Goal: Information Seeking & Learning: Learn about a topic

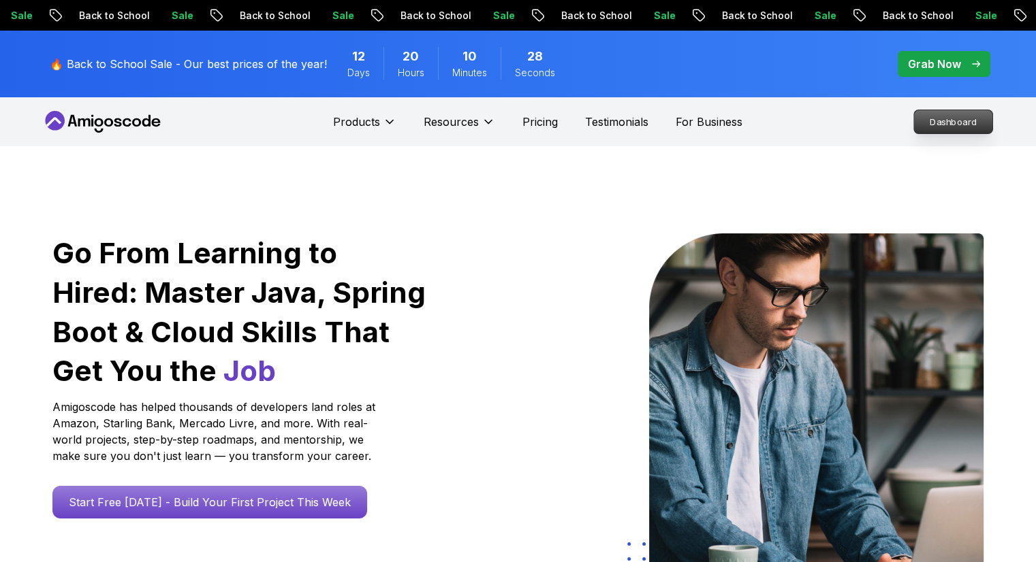
click at [927, 131] on p "Dashboard" at bounding box center [953, 121] width 78 height 23
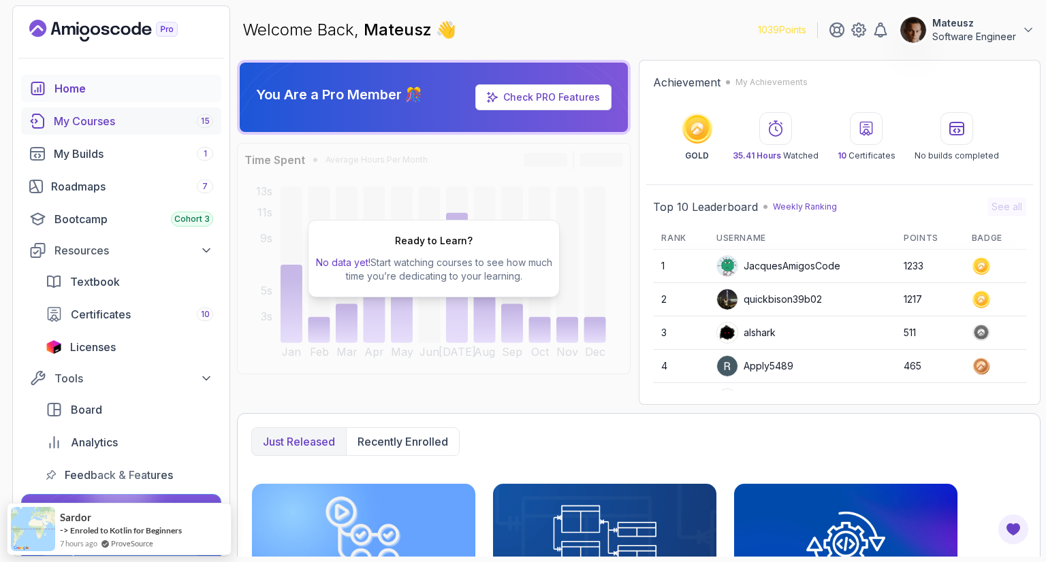
click at [121, 116] on div "My Courses 15" at bounding box center [133, 121] width 159 height 16
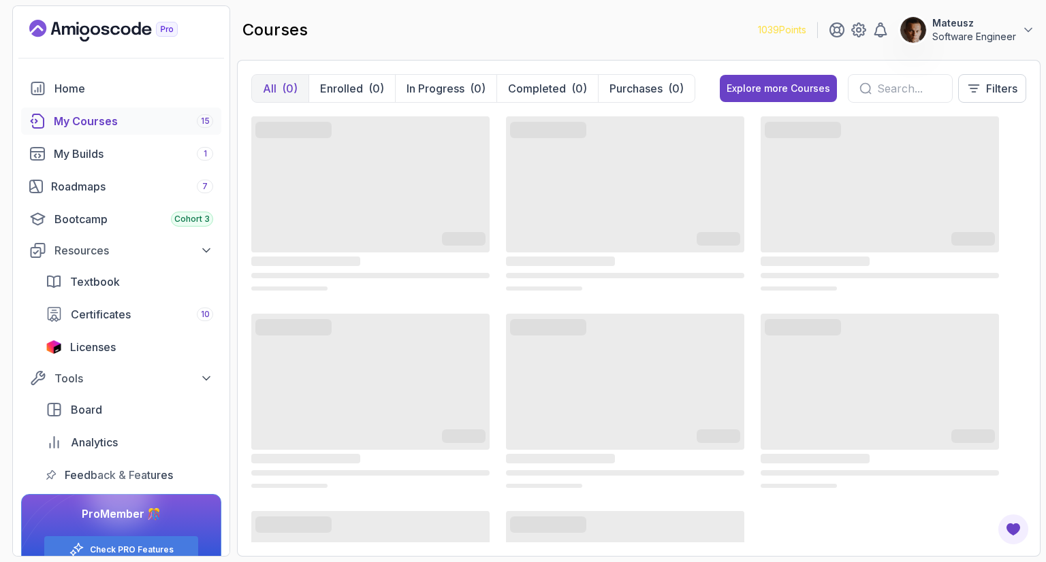
click at [573, 22] on div "courses 1039 Points Mateusz Software Engineer" at bounding box center [638, 29] width 803 height 49
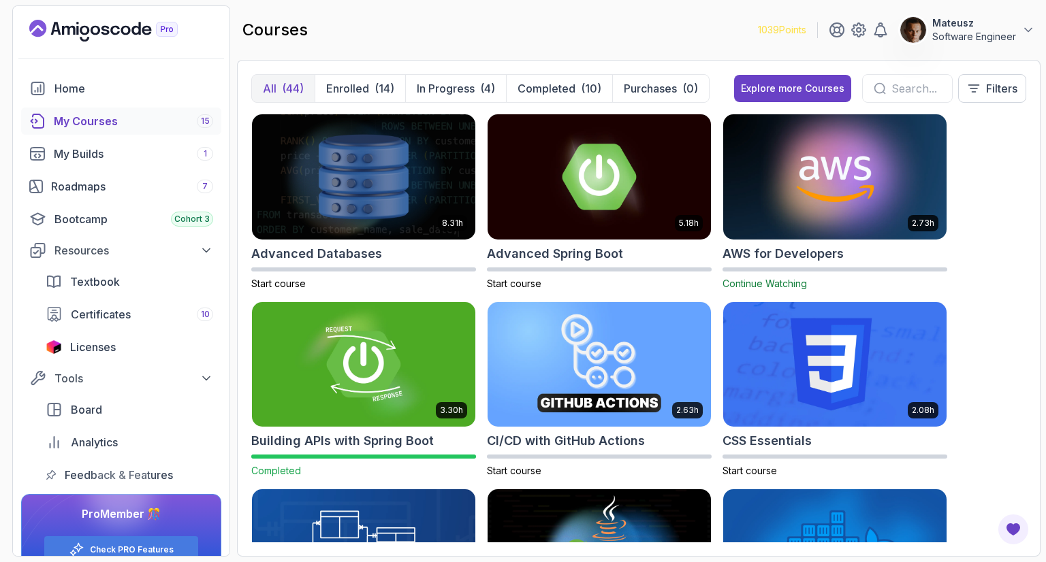
click at [590, 24] on div "courses 1039 Points Mateusz Software Engineer" at bounding box center [638, 29] width 803 height 49
click at [1014, 284] on div "8.31h Advanced Databases Start course 5.18h Advanced Spring Boot Start course 2…" at bounding box center [638, 328] width 775 height 429
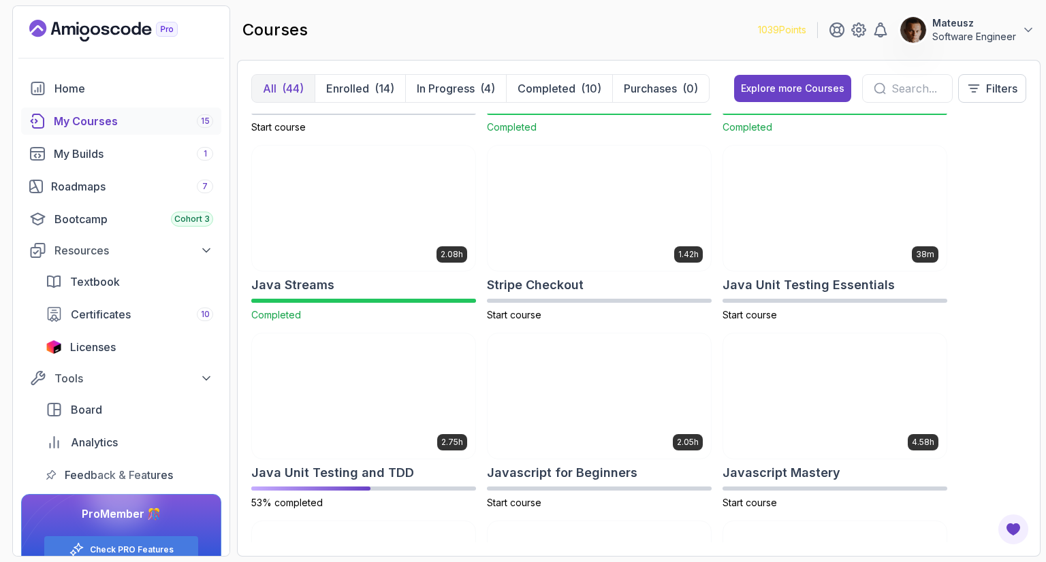
scroll to position [1362, 0]
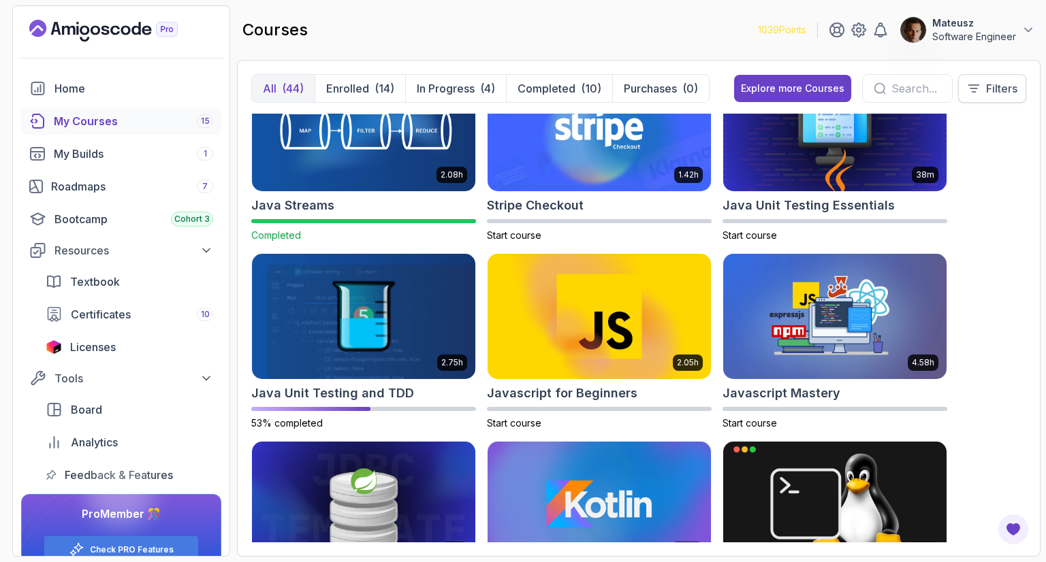
click at [999, 95] on p "Filters" at bounding box center [1001, 88] width 31 height 16
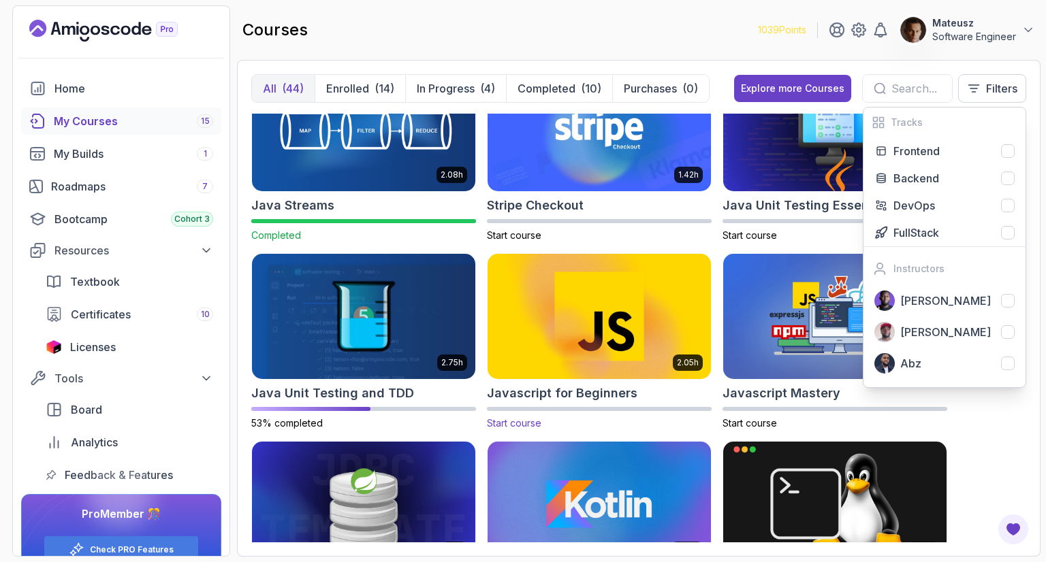
click at [547, 300] on img at bounding box center [599, 316] width 234 height 131
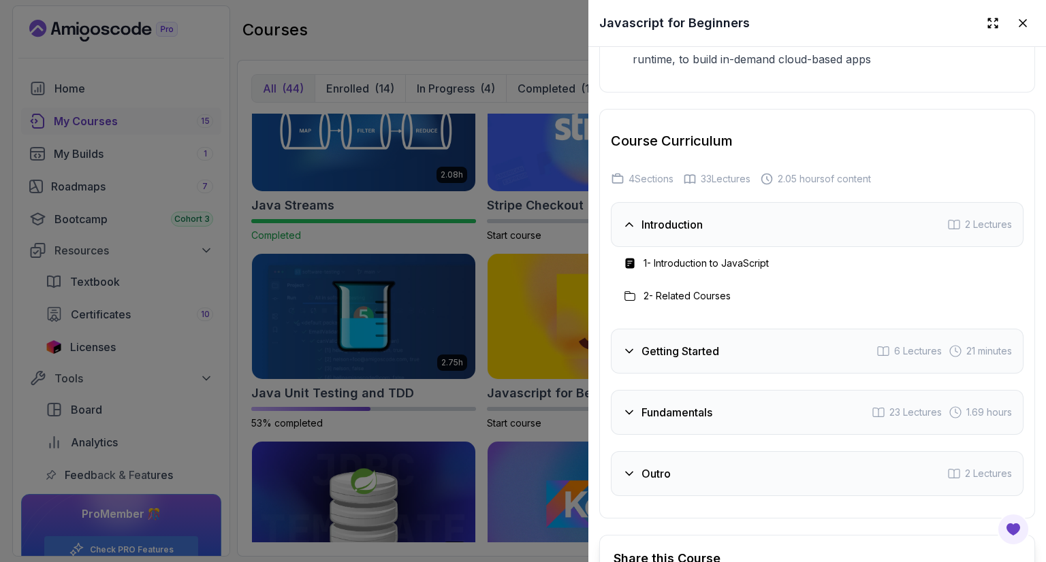
scroll to position [2386, 0]
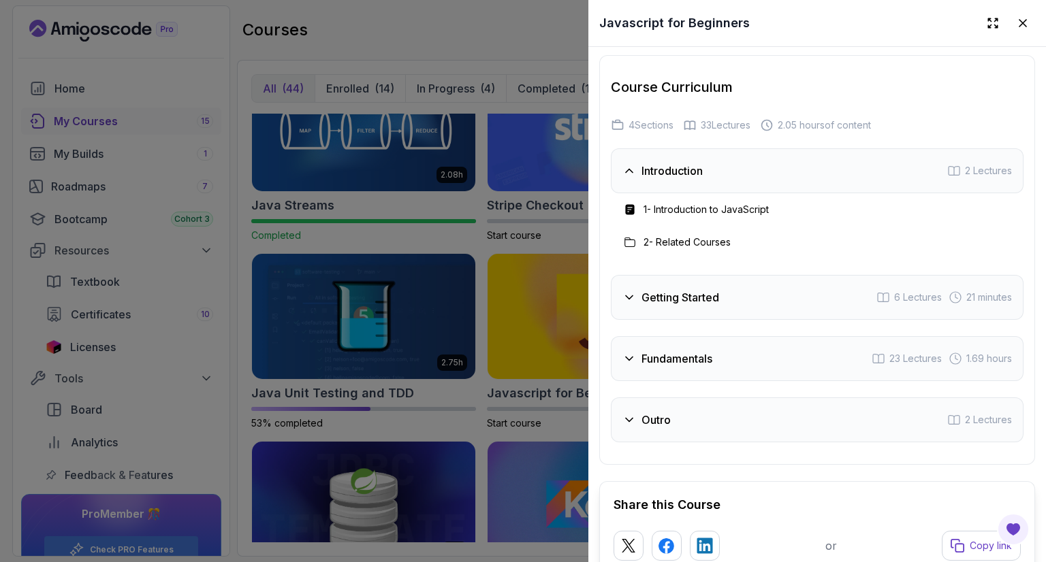
click at [642, 379] on div "Fundamentals 23 Lectures 1.69 hours" at bounding box center [817, 358] width 413 height 45
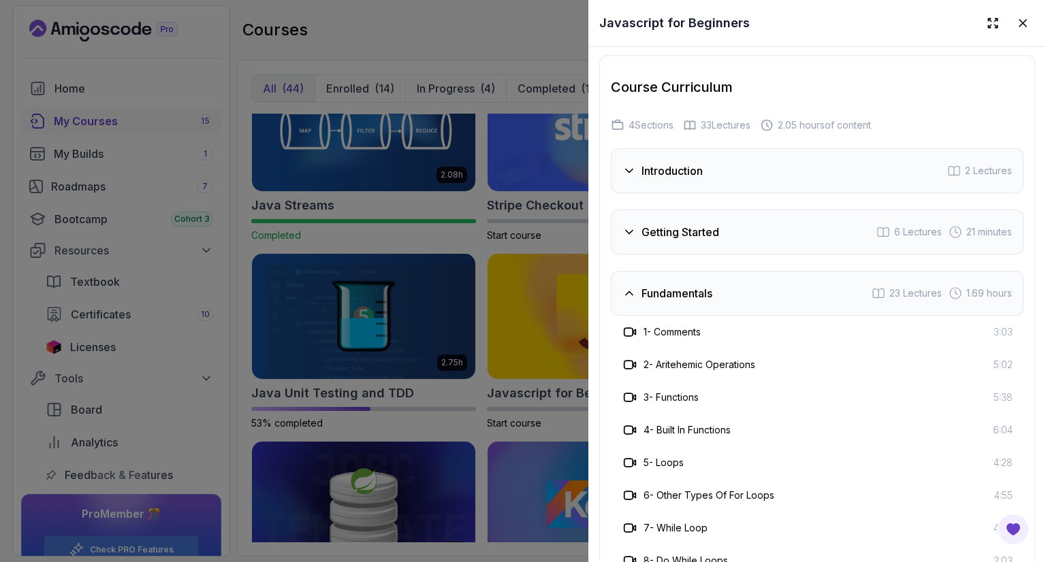
click at [452, 22] on div at bounding box center [523, 281] width 1046 height 562
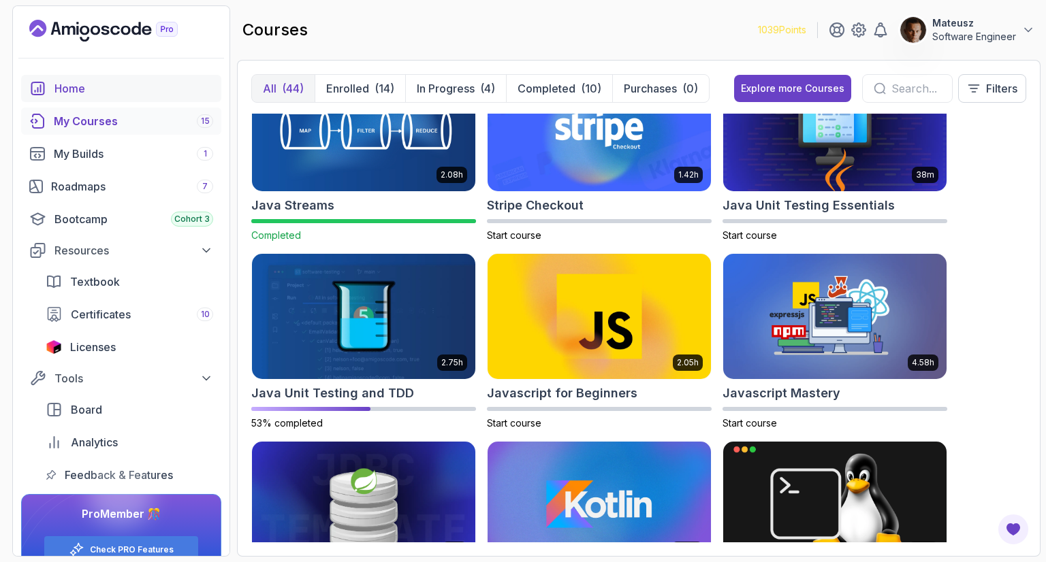
click at [82, 86] on div "Home" at bounding box center [133, 88] width 159 height 16
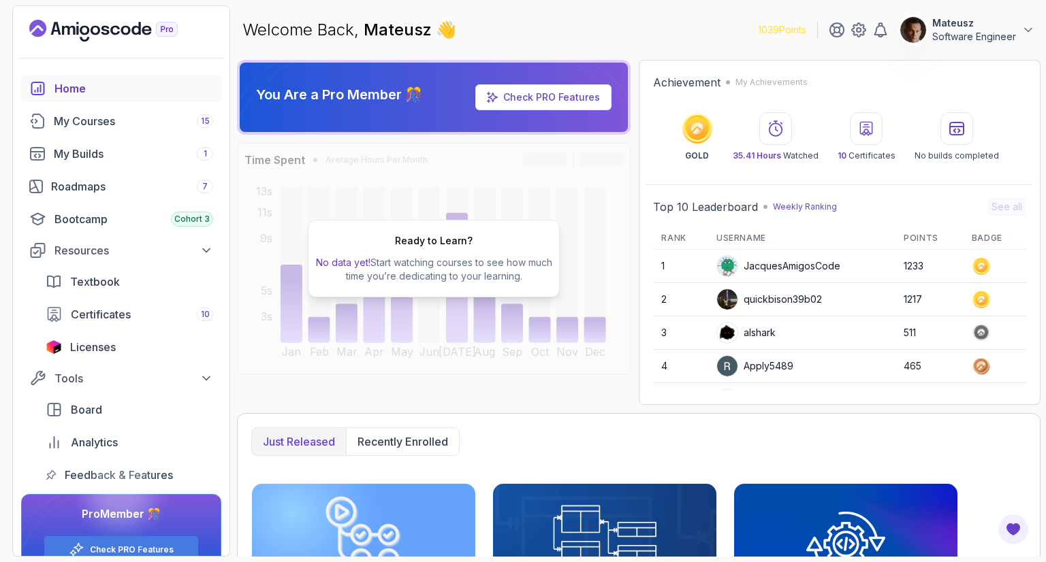
click at [79, 83] on div "Home" at bounding box center [133, 88] width 159 height 16
click at [112, 191] on div "Roadmaps 7" at bounding box center [132, 186] width 162 height 16
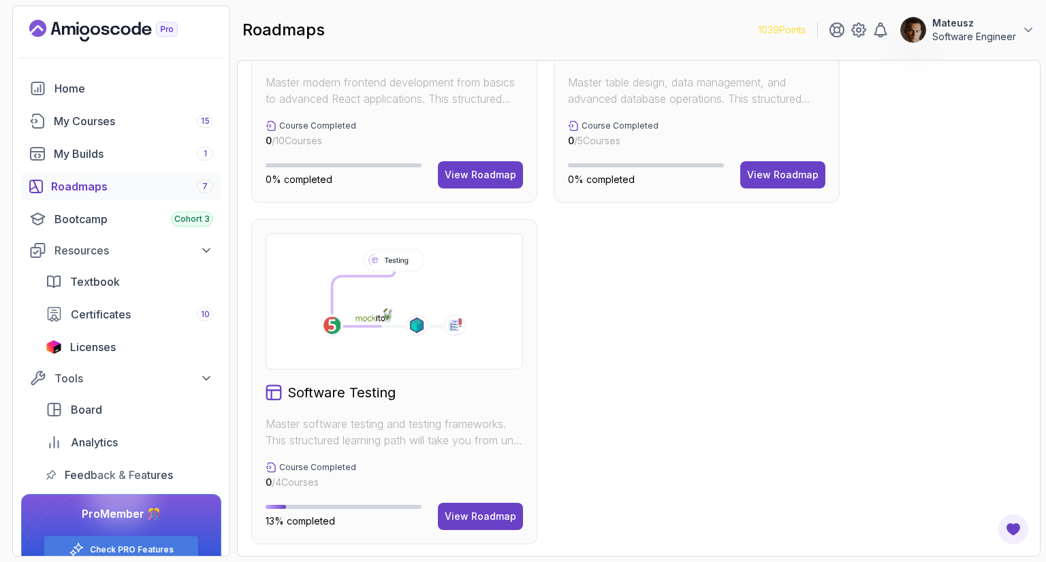
scroll to position [881, 0]
